Goal: Feedback & Contribution: Leave review/rating

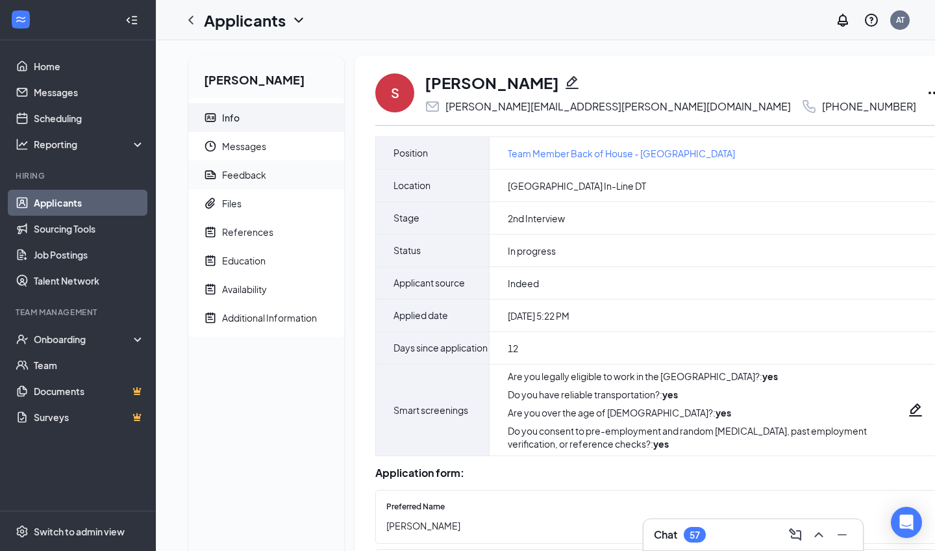
click at [242, 172] on div "Feedback" at bounding box center [244, 174] width 44 height 13
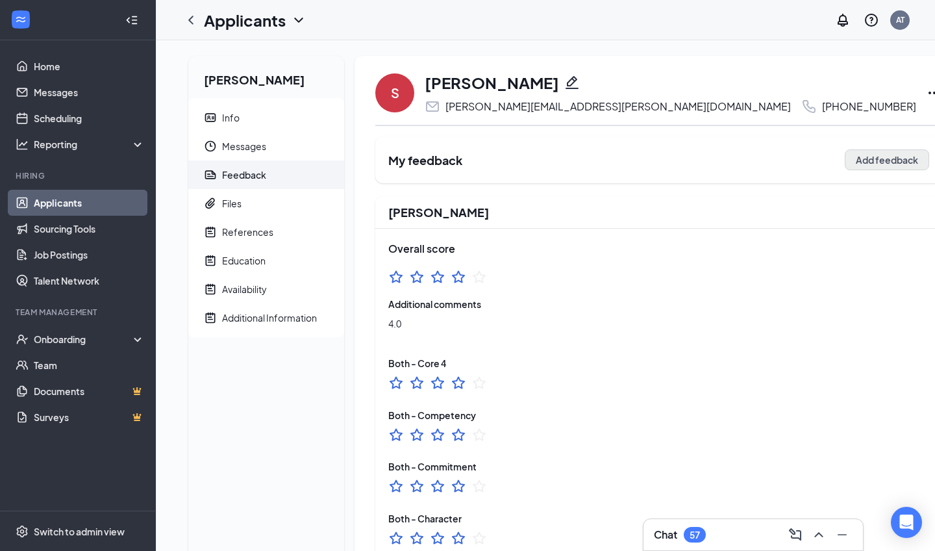
click at [460, 165] on button "Add feedback" at bounding box center [887, 159] width 84 height 21
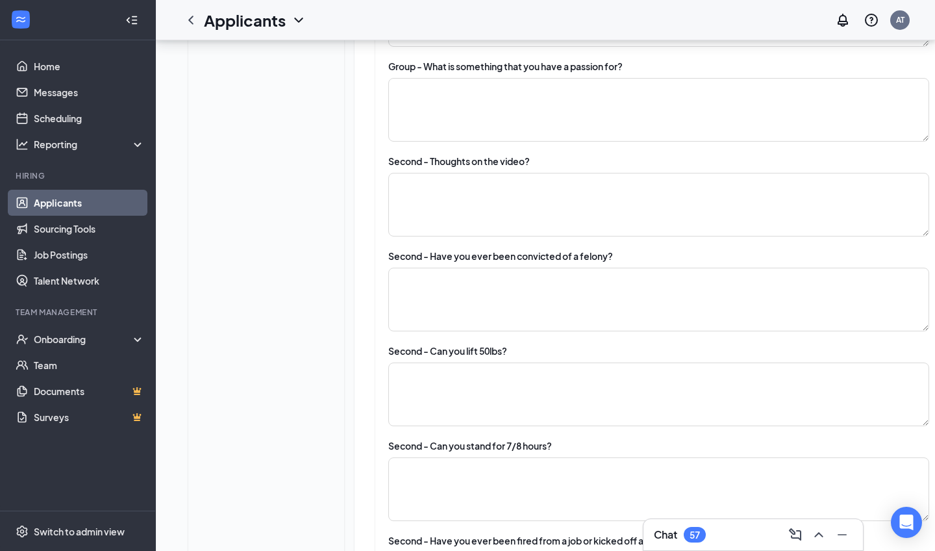
scroll to position [1793, 0]
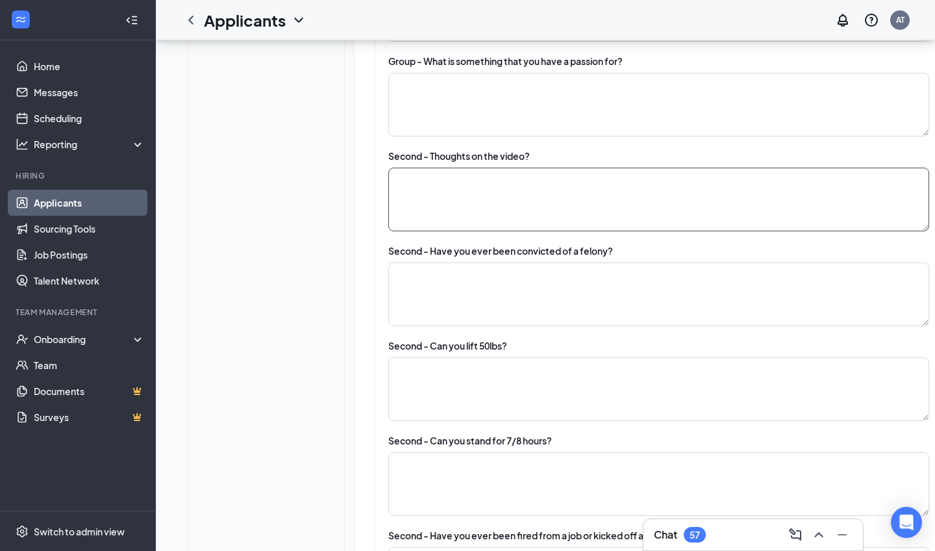
click at [443, 223] on textarea at bounding box center [658, 200] width 541 height 64
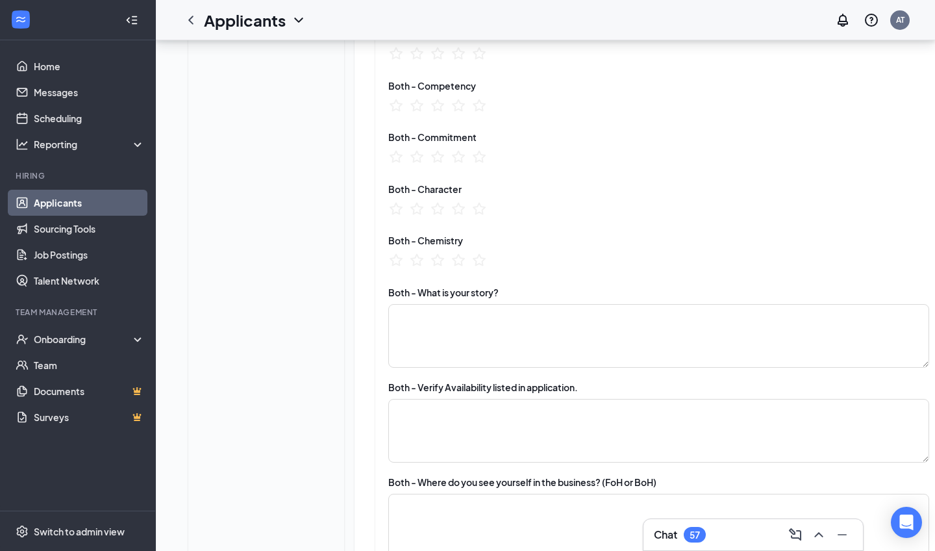
scroll to position [367, 0]
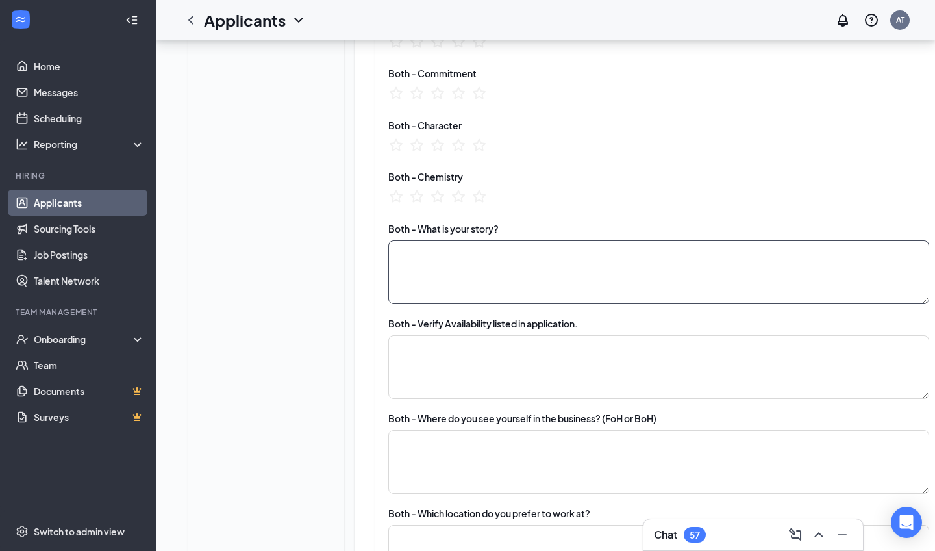
type textarea "lots of different people from different walks of life."
click at [445, 280] on textarea at bounding box center [658, 272] width 541 height 64
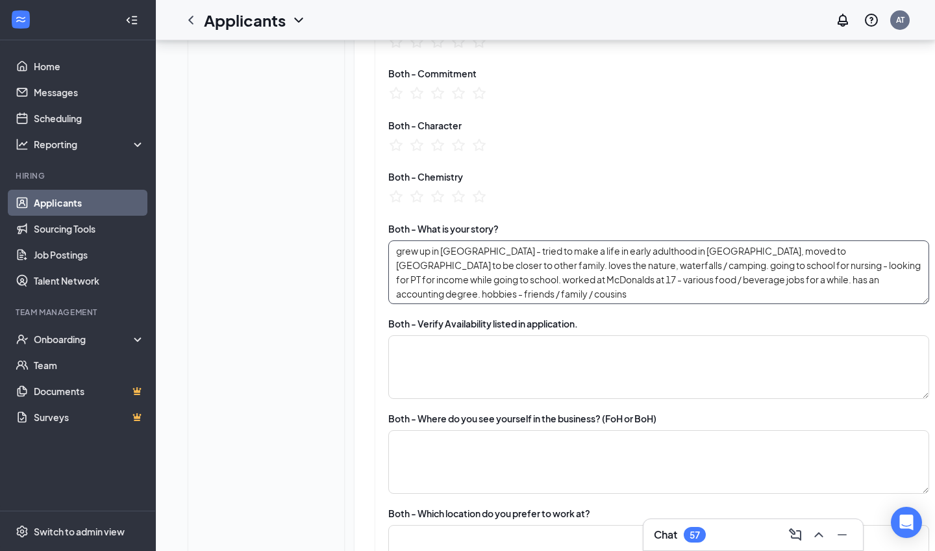
click at [460, 291] on textarea "grew up in [GEOGRAPHIC_DATA] - tried to make a life in early adulthood in [GEOG…" at bounding box center [658, 272] width 541 height 64
click at [460, 293] on textarea "grew up in [GEOGRAPHIC_DATA] - tried to make a life in early adulthood in [GEOG…" at bounding box center [658, 272] width 541 height 64
type textarea "grew up in [GEOGRAPHIC_DATA] - tried to make a life in early adulthood in [GEOG…"
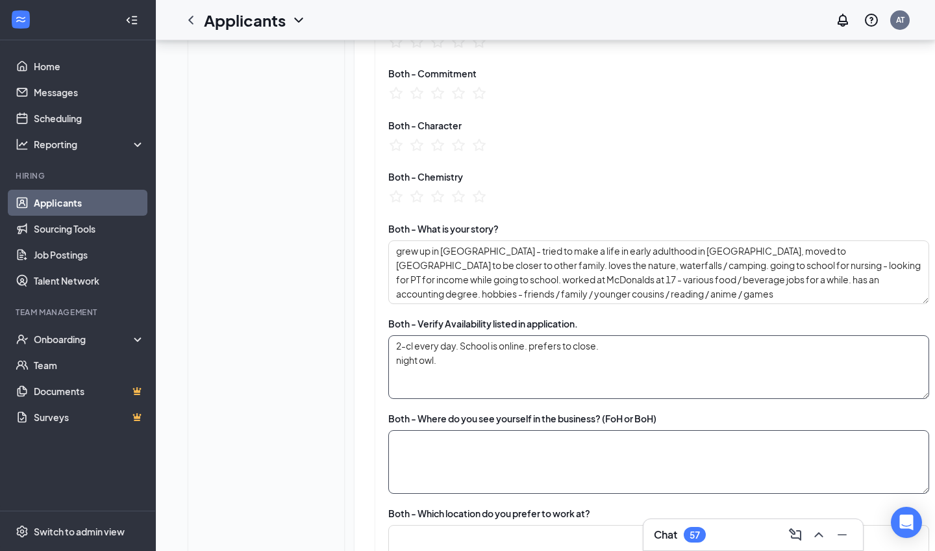
type textarea "2-cl every day. School is online. prefers to close. night owl."
click at [447, 434] on textarea at bounding box center [658, 462] width 541 height 64
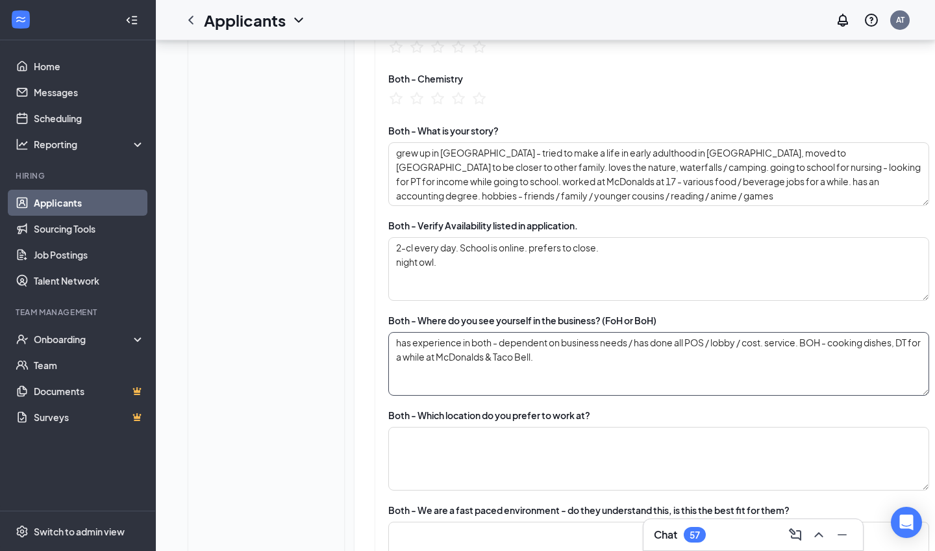
scroll to position [492, 0]
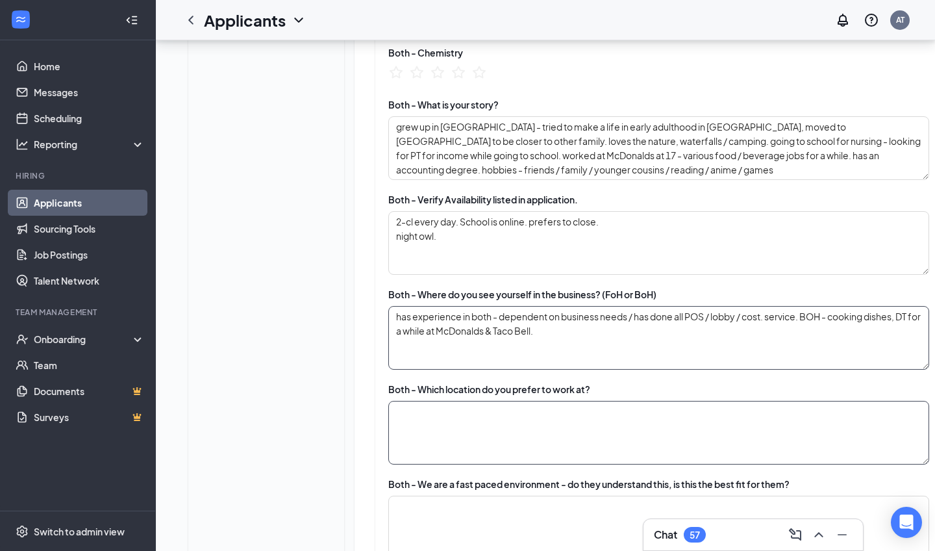
type textarea "has experience in both - dependent on business needs / has done all POS / lobby…"
click at [433, 434] on textarea at bounding box center [658, 433] width 541 height 64
type textarea "VM"
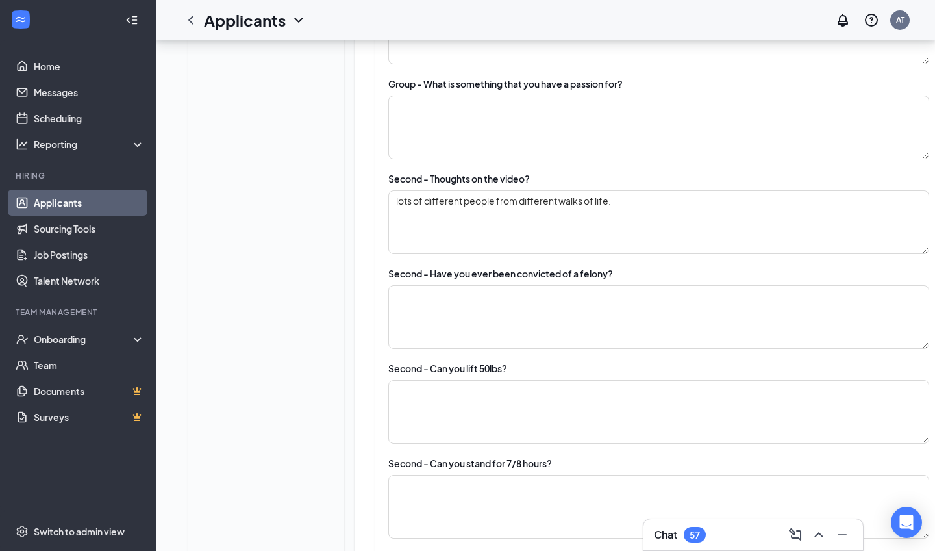
scroll to position [1773, 0]
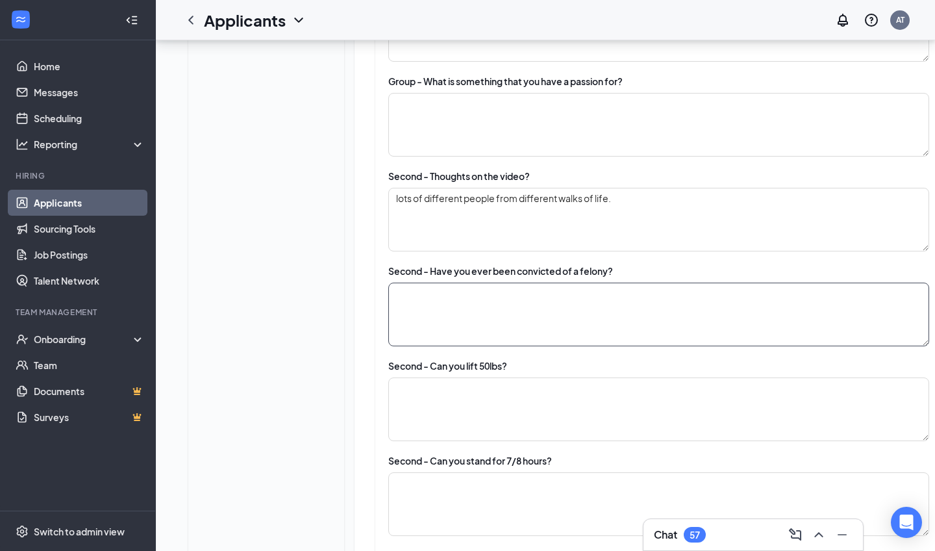
type textarea "yes. prefers this over slow / to yourself. likes working with a team."
click at [414, 329] on textarea at bounding box center [658, 314] width 541 height 64
type textarea "no."
type textarea "yes."
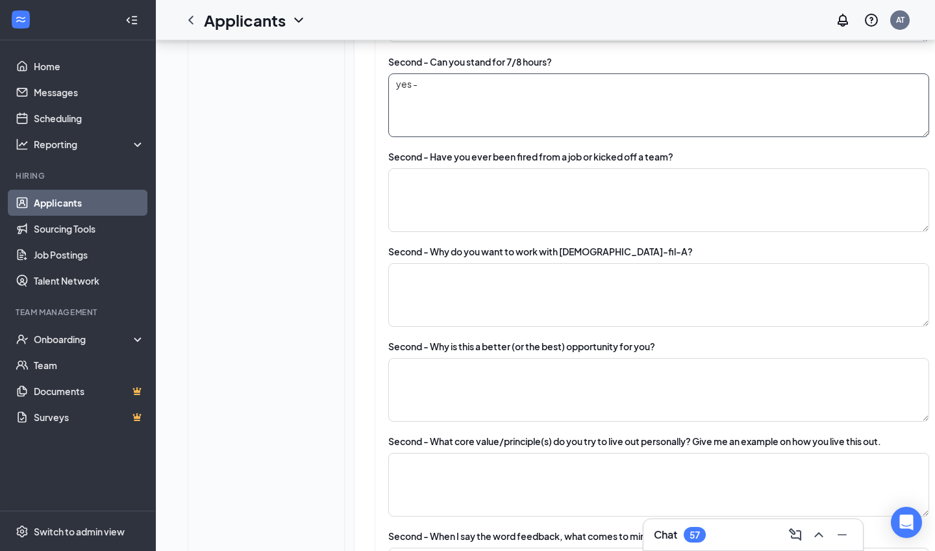
scroll to position [2167, 0]
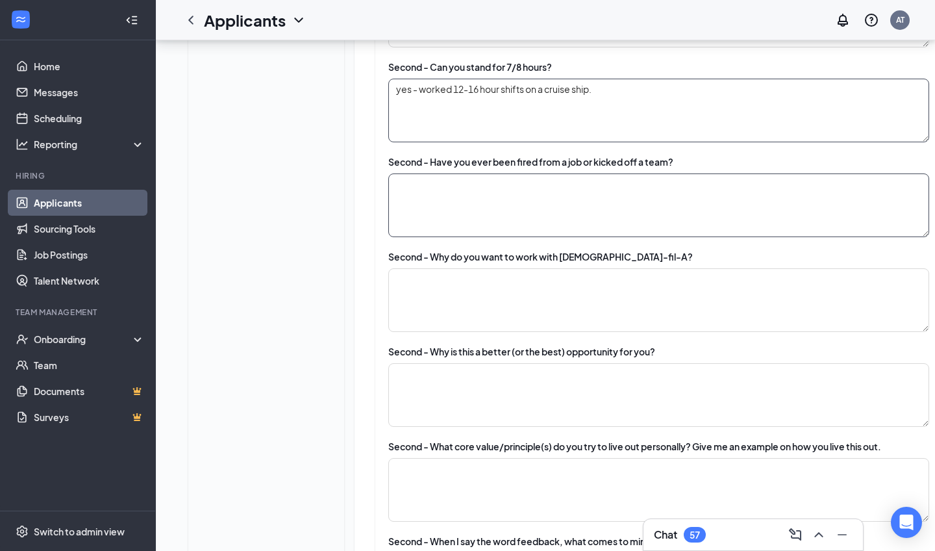
type textarea "yes - worked 12-16 hour shifts on a cruise ship."
click at [439, 225] on textarea at bounding box center [658, 205] width 541 height 64
type textarea "no."
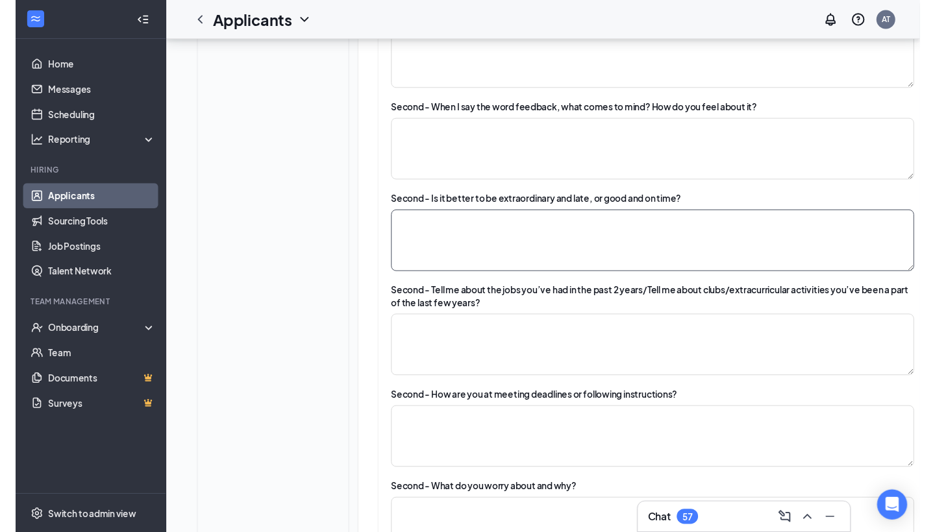
scroll to position [2602, 0]
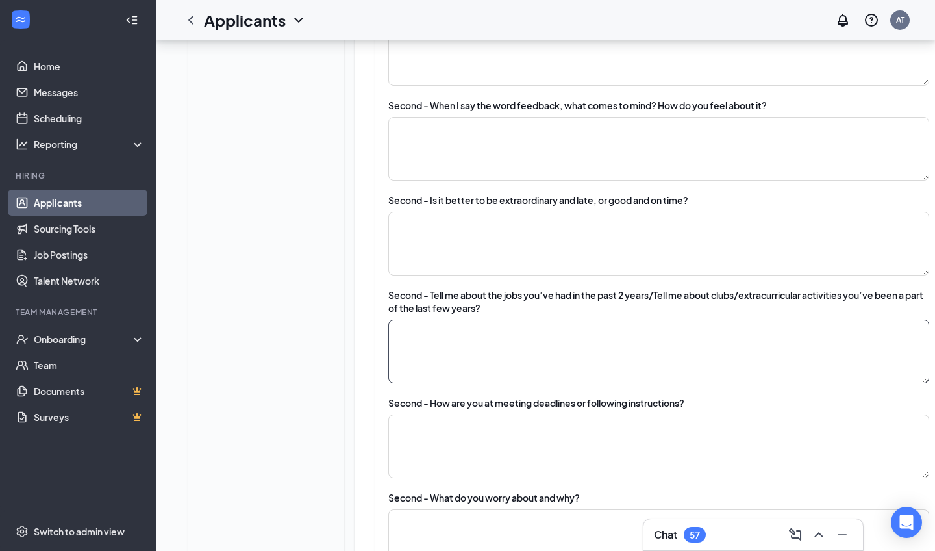
type textarea "good things she has heard from others who have worked there. another taste of f…"
click at [456, 357] on textarea at bounding box center [658, 351] width 541 height 64
click at [460, 371] on textarea at bounding box center [658, 351] width 541 height 64
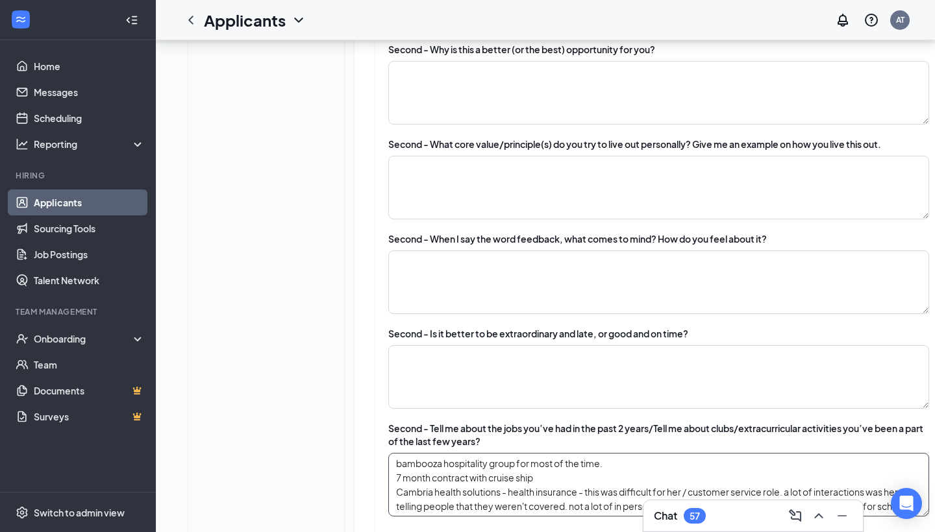
scroll to position [2441, 0]
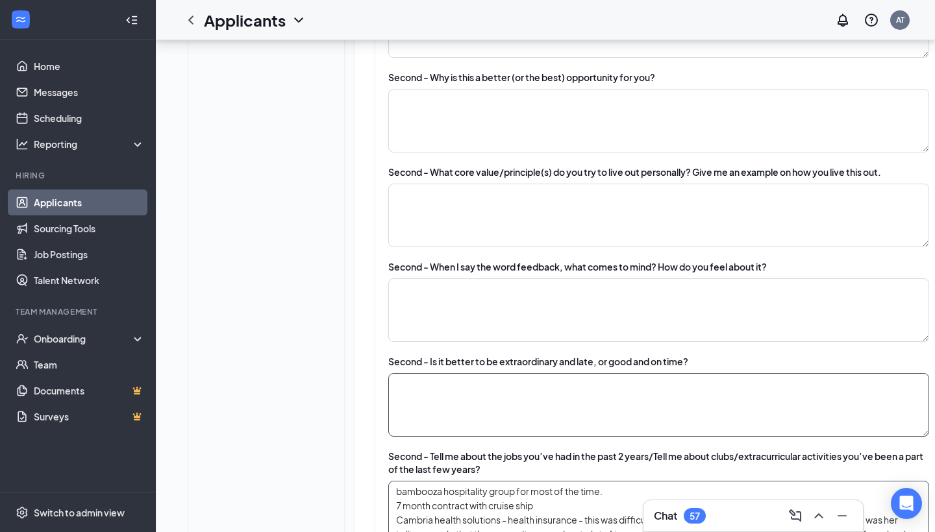
type textarea "bambooza hospitality group for most of the time. 7 month contract with cruise s…"
click at [460, 415] on textarea at bounding box center [658, 405] width 541 height 64
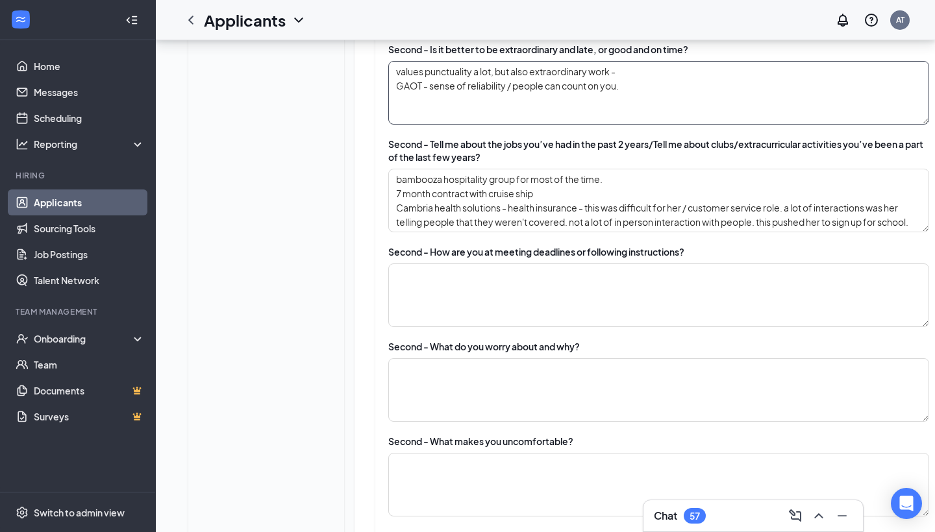
scroll to position [2858, 0]
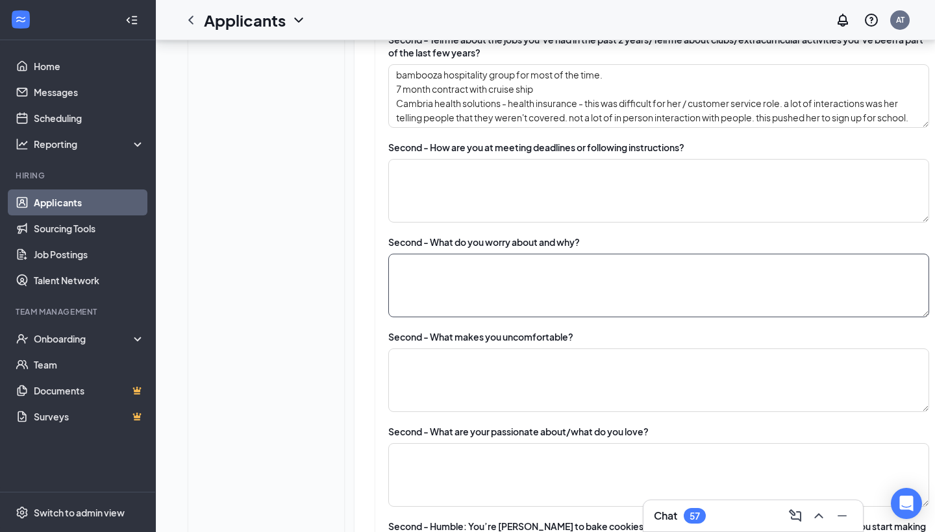
type textarea "values punctuality a lot, but also extraordinary work - GAOT - sense of reliabi…"
click at [460, 281] on textarea at bounding box center [658, 286] width 541 height 64
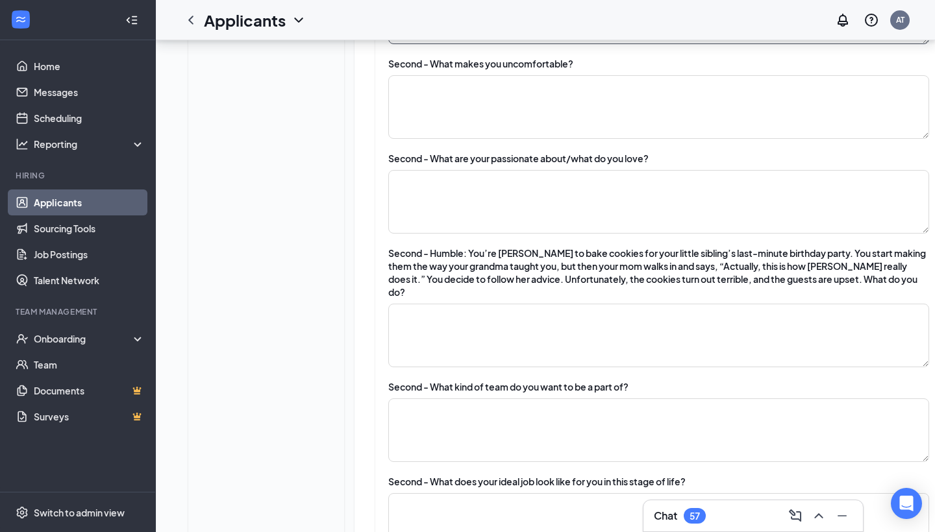
scroll to position [3132, 0]
type textarea "making sure she is a good community member - caring for the people around her /…"
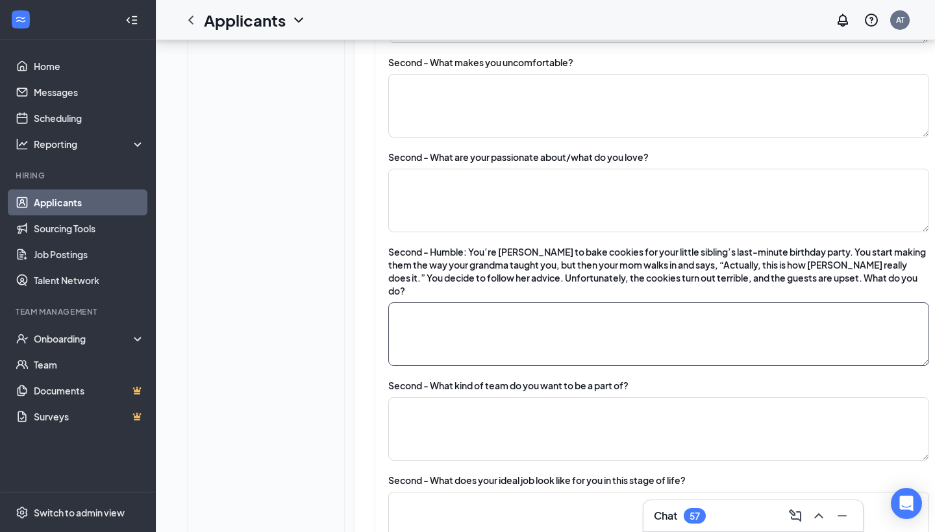
click at [415, 337] on textarea at bounding box center [658, 335] width 541 height 64
click at [446, 366] on textarea "bake more cookies do it the way originally intended to do so. classic chocolate…" at bounding box center [658, 335] width 541 height 64
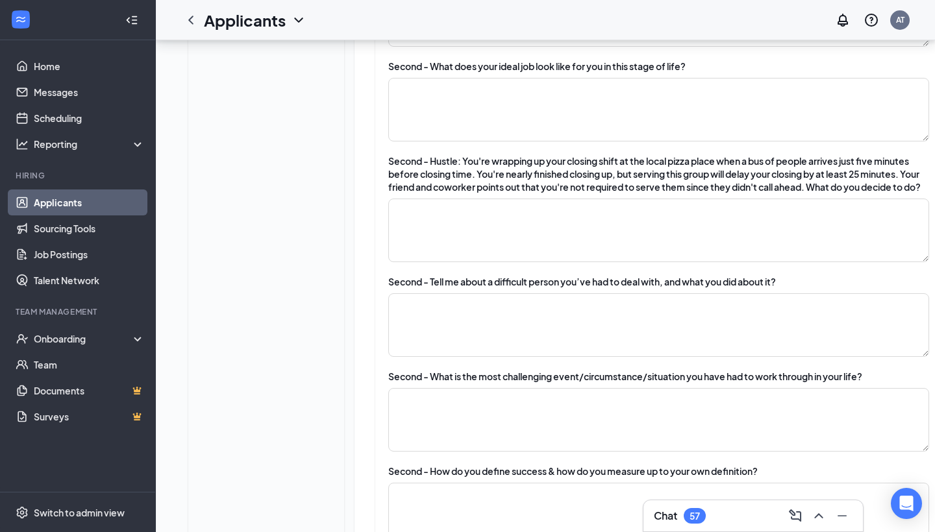
scroll to position [3547, 0]
type textarea "bake more cookies do it the way originally intended to do so. classic chocolate…"
click at [460, 338] on textarea at bounding box center [658, 325] width 541 height 64
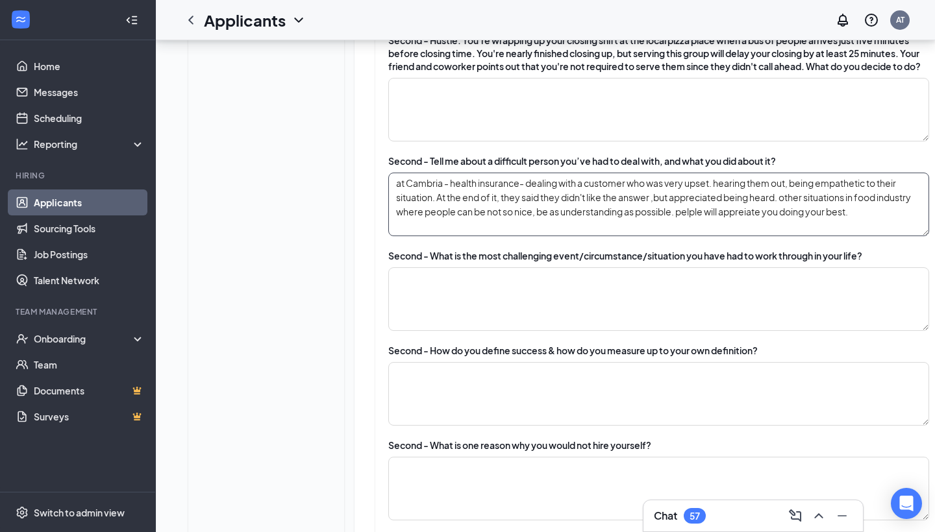
scroll to position [3668, 0]
type textarea "at Cambria - health insurance- dealing with a customer who was very upset. hear…"
click at [460, 425] on textarea at bounding box center [658, 394] width 541 height 64
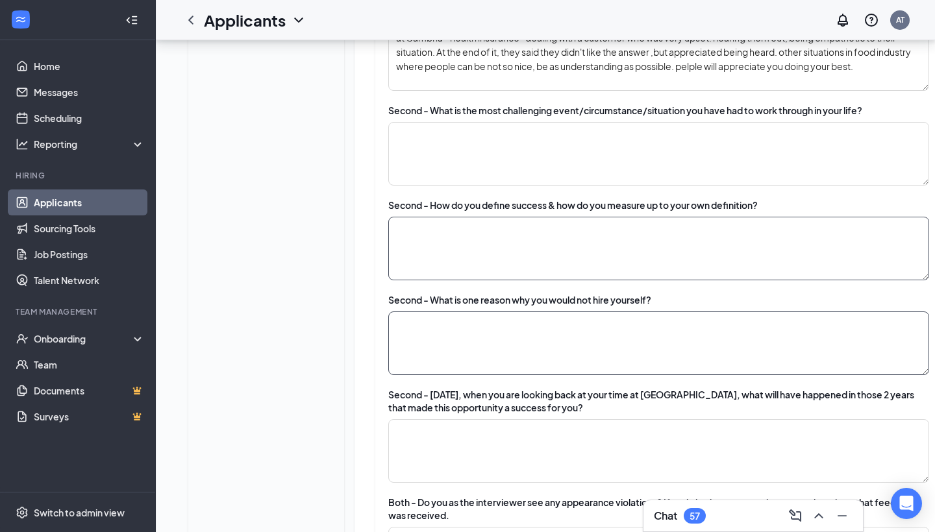
scroll to position [3836, 0]
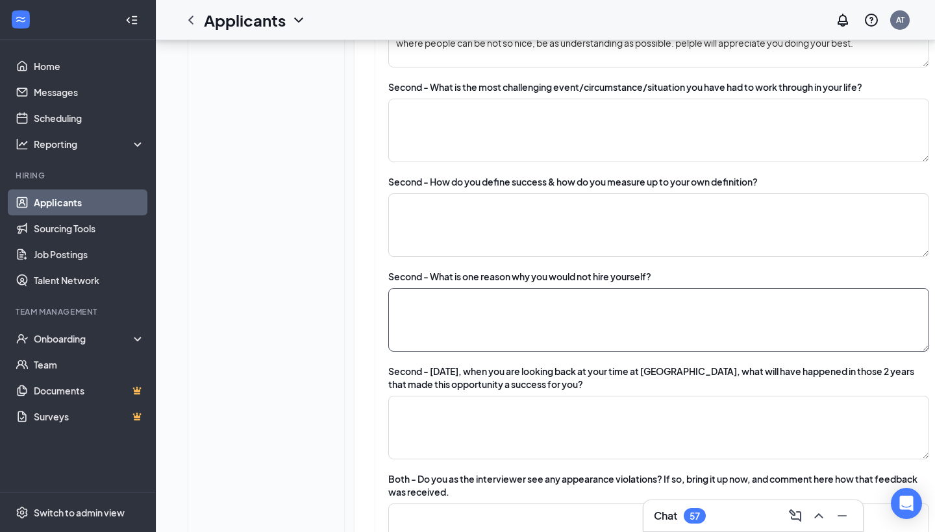
click at [460, 327] on textarea at bounding box center [658, 320] width 541 height 64
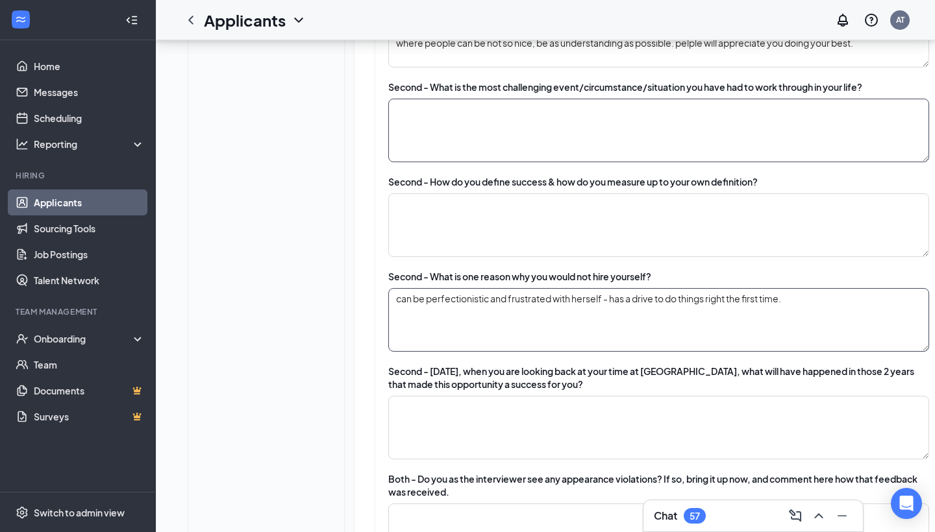
type textarea "can be perfectionistic and frustrated with herself - has a drive to do things r…"
click at [415, 162] on textarea at bounding box center [658, 131] width 541 height 64
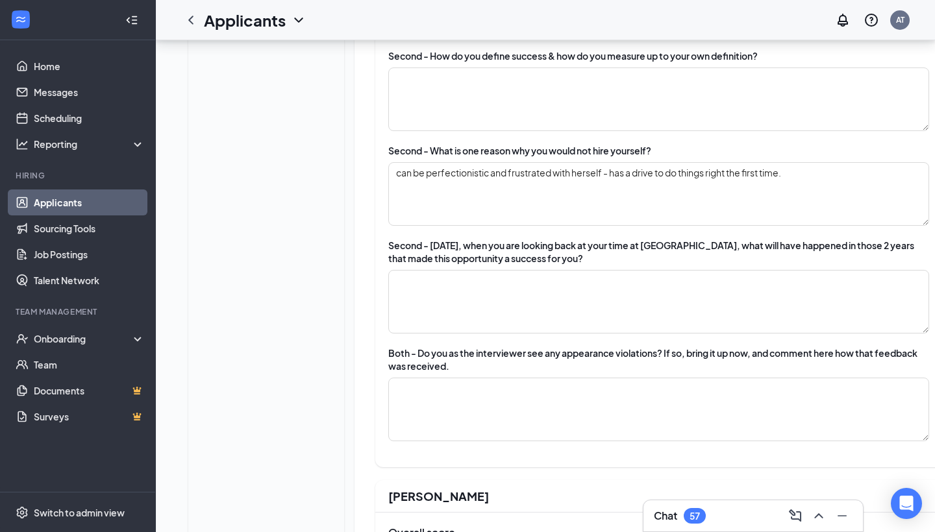
scroll to position [3963, 0]
type textarea "in an abusive relationship for 7 years and was incredibly difficult / broke her…"
click at [460, 332] on textarea at bounding box center [658, 301] width 541 height 64
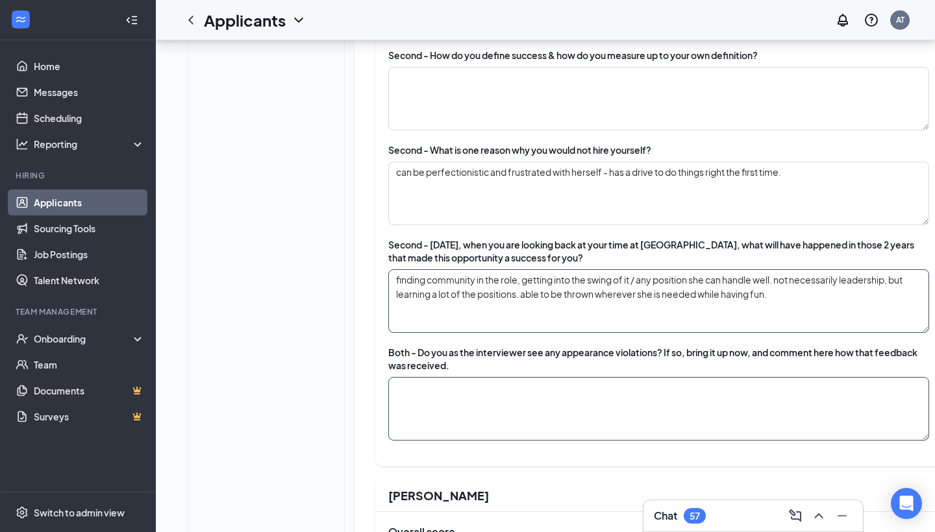
type textarea "finding community in the role, getting into the swing of it / any position she …"
click at [438, 416] on textarea at bounding box center [658, 409] width 541 height 64
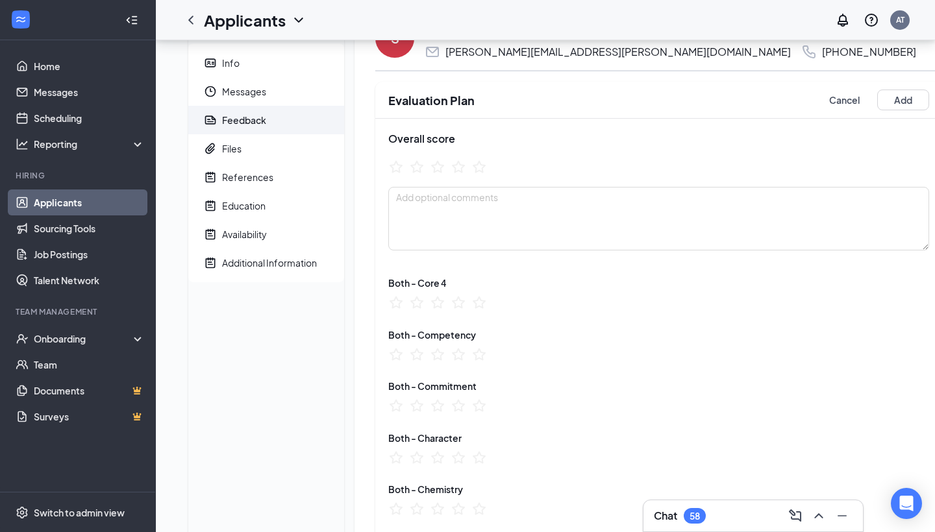
scroll to position [49, 0]
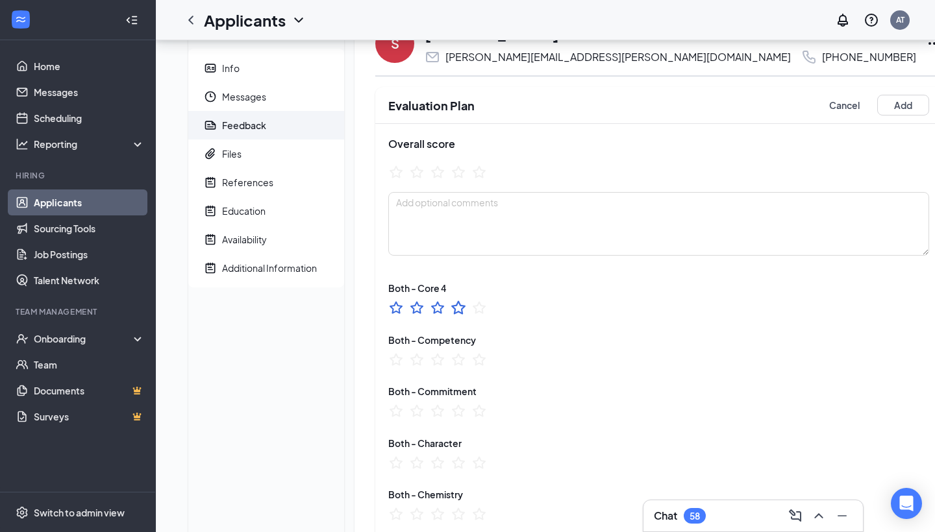
type textarea "has pink hair highlights, understood this. Also has 2 tattoos behind ears that …"
click at [460, 308] on icon "StarBorder" at bounding box center [458, 308] width 14 height 14
click at [455, 359] on icon "StarBorder" at bounding box center [458, 360] width 14 height 14
click at [455, 412] on icon "StarBorder" at bounding box center [458, 412] width 14 height 14
click at [460, 434] on ul at bounding box center [437, 465] width 99 height 20
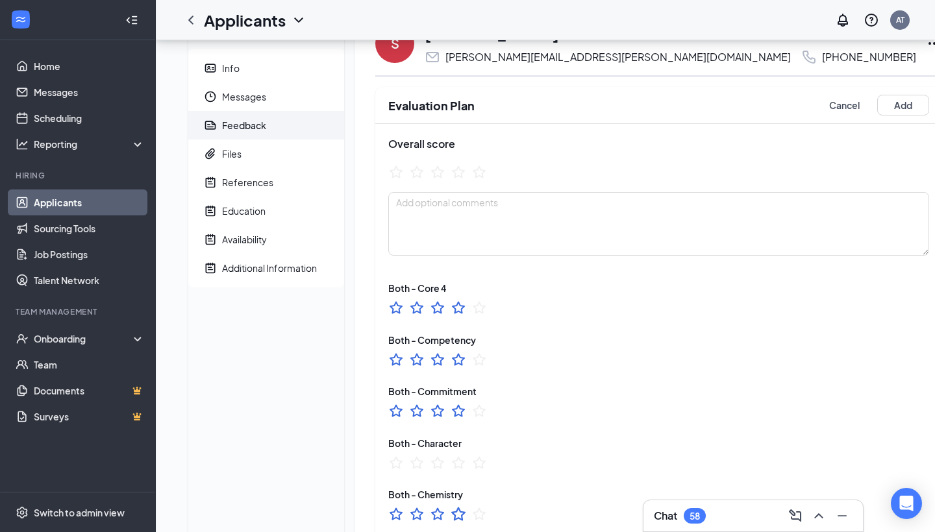
click at [457, 434] on icon "StarBorder" at bounding box center [458, 514] width 17 height 17
click at [457, 434] on icon "StarBorder" at bounding box center [458, 462] width 17 height 17
click at [455, 232] on textarea at bounding box center [658, 224] width 541 height 64
click at [460, 175] on icon "StarBorder" at bounding box center [458, 172] width 17 height 17
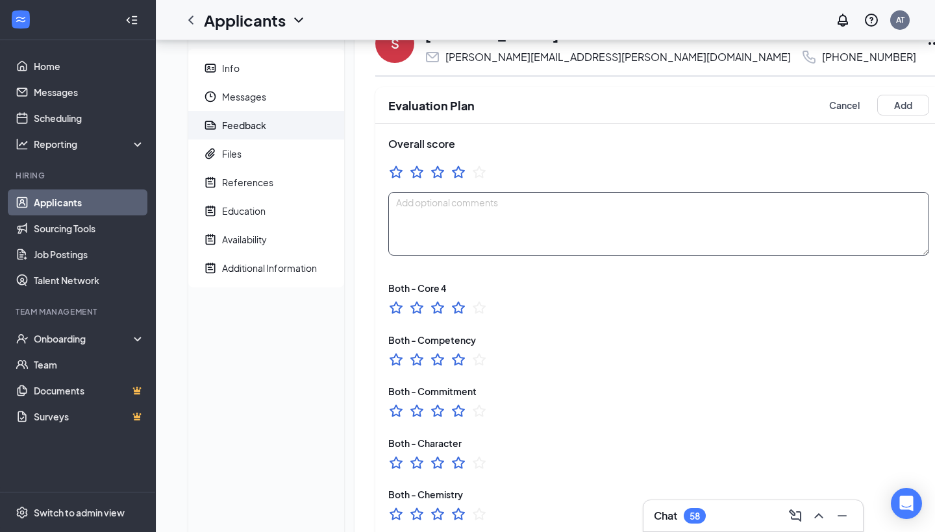
click at [460, 215] on textarea at bounding box center [658, 224] width 541 height 64
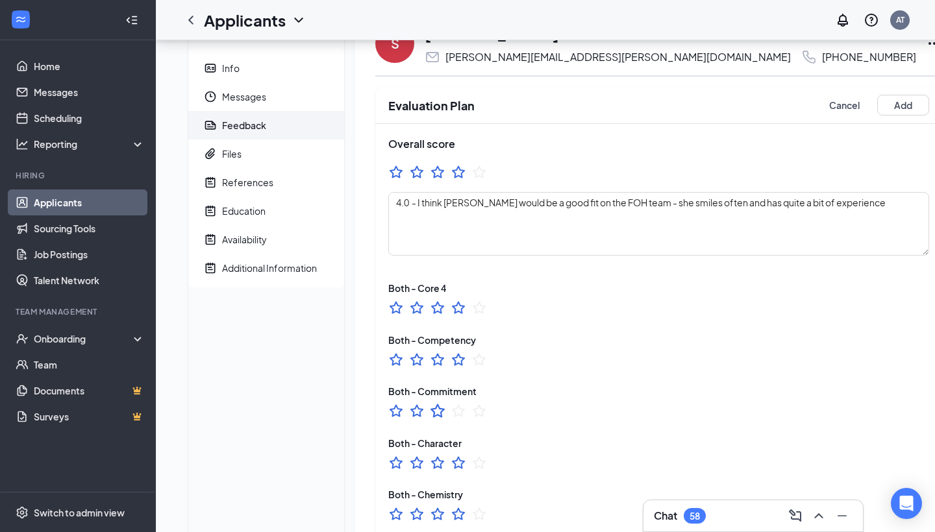
click at [434, 410] on icon "StarBorder" at bounding box center [437, 411] width 17 height 17
click at [408, 202] on textarea "4.0 - I think [PERSON_NAME] would be a good fit on the FOH team - she smiles of…" at bounding box center [658, 224] width 541 height 64
click at [438, 170] on icon "StarBorder" at bounding box center [437, 172] width 17 height 17
click at [460, 202] on textarea "3.8 - I think [PERSON_NAME] would be a good fit on the FOH team - she smiles of…" at bounding box center [658, 224] width 541 height 64
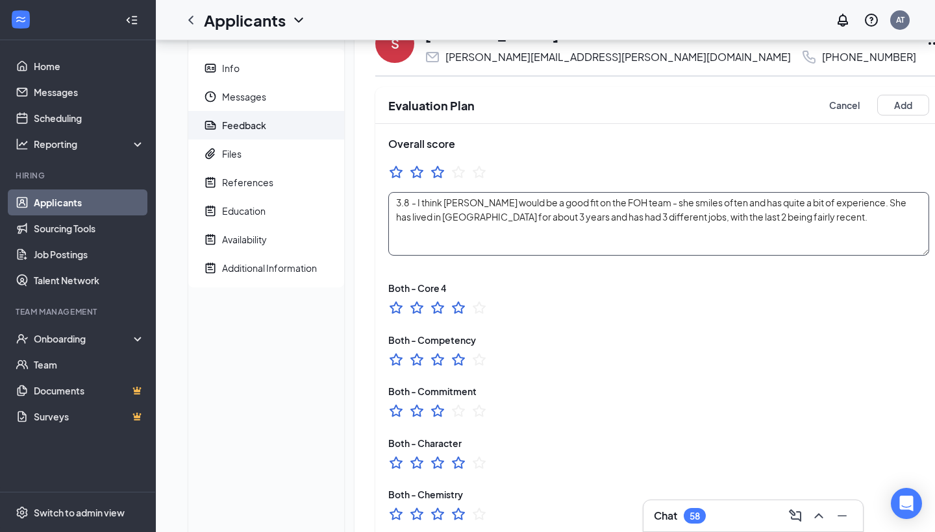
click at [460, 216] on textarea "3.8 - I think [PERSON_NAME] would be a good fit on the FOH team - she smiles of…" at bounding box center [658, 224] width 541 height 64
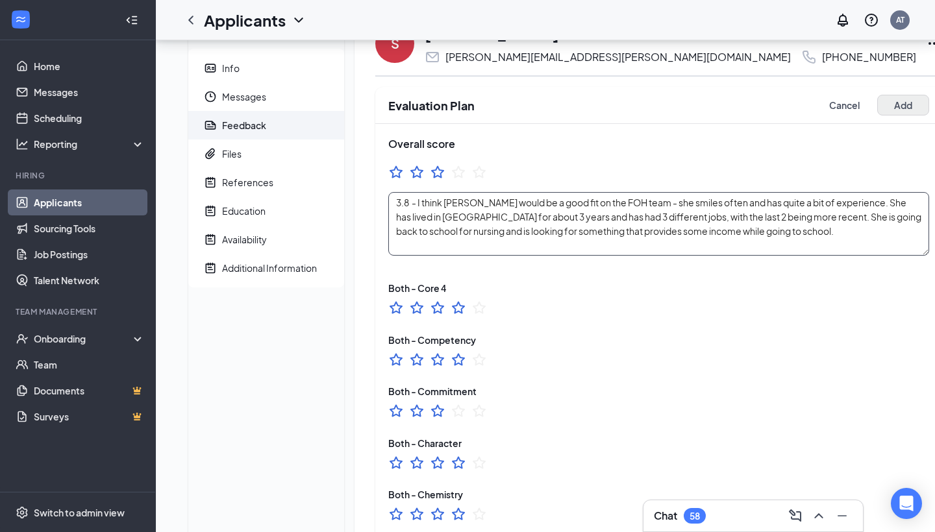
type textarea "3.8 - I think [PERSON_NAME] would be a good fit on the FOH team - she smiles of…"
click at [460, 101] on button "Add" at bounding box center [903, 105] width 52 height 21
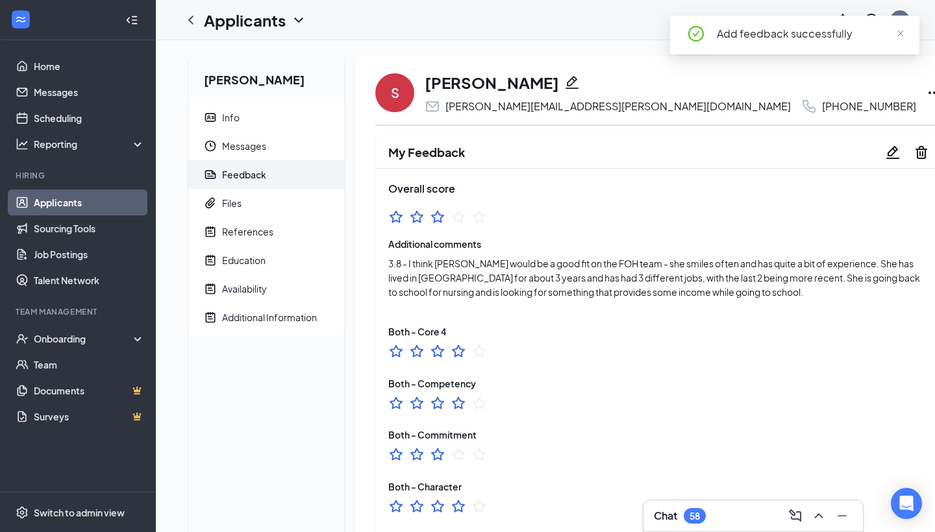
scroll to position [0, 0]
